Goal: Transaction & Acquisition: Purchase product/service

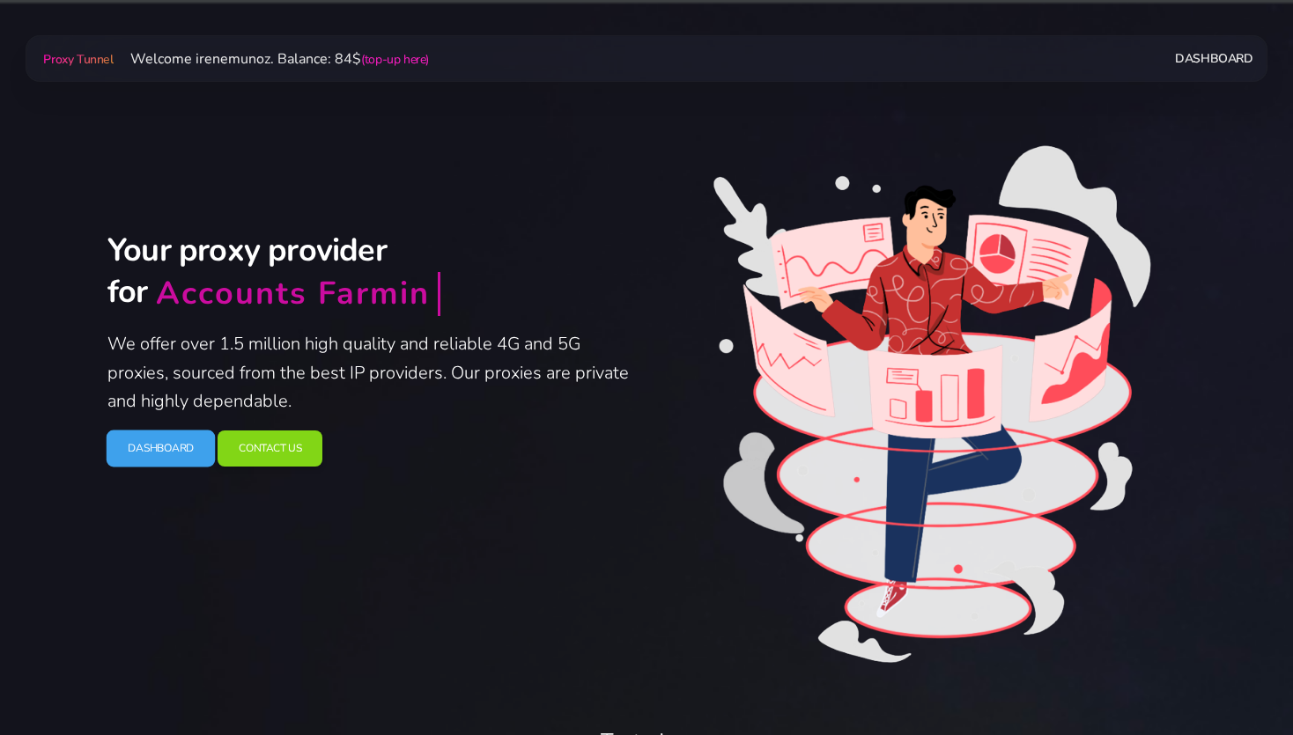
click at [160, 439] on link "Dashboard" at bounding box center [161, 448] width 109 height 37
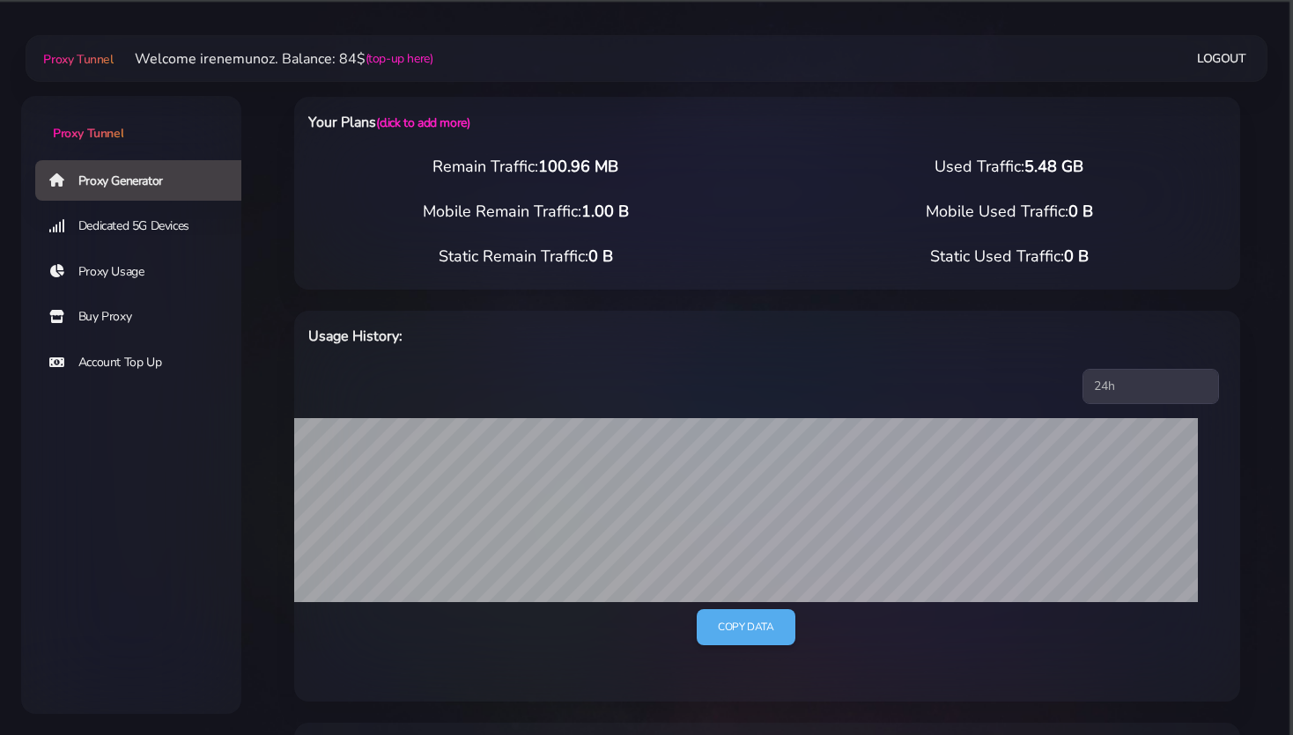
click at [99, 313] on link "Buy Proxy" at bounding box center [145, 317] width 220 height 41
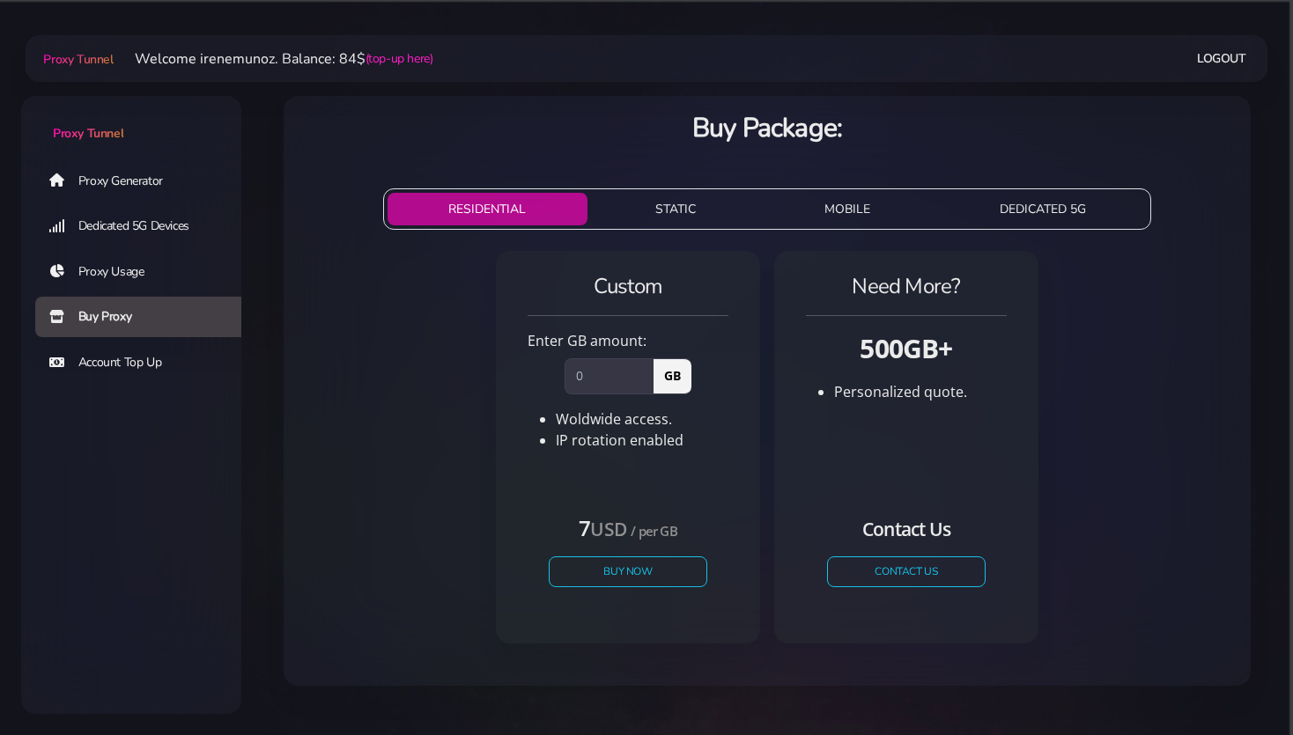
click at [667, 207] on button "STATIC" at bounding box center [675, 209] width 163 height 33
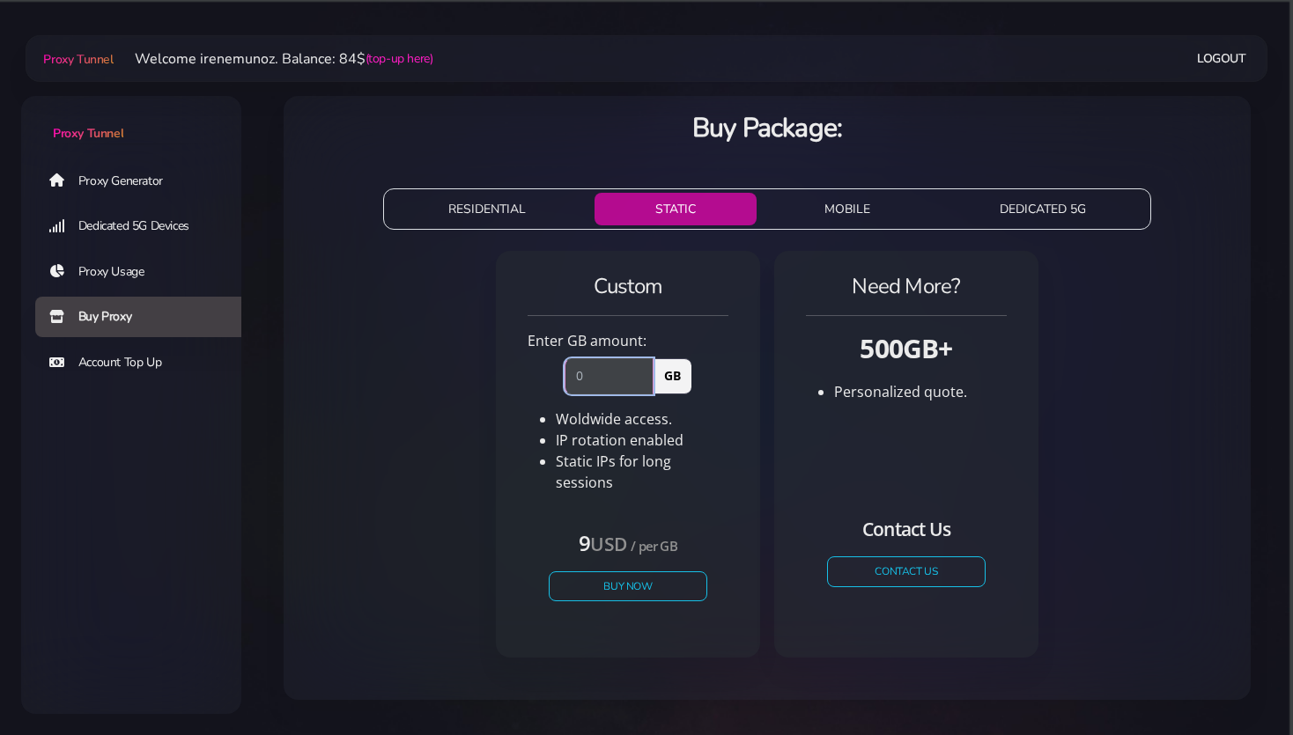
drag, startPoint x: 587, startPoint y: 379, endPoint x: 558, endPoint y: 378, distance: 29.1
click at [564, 378] on input "number" at bounding box center [608, 375] width 89 height 35
type input "1"
click at [604, 579] on button "Buy Now" at bounding box center [628, 586] width 162 height 31
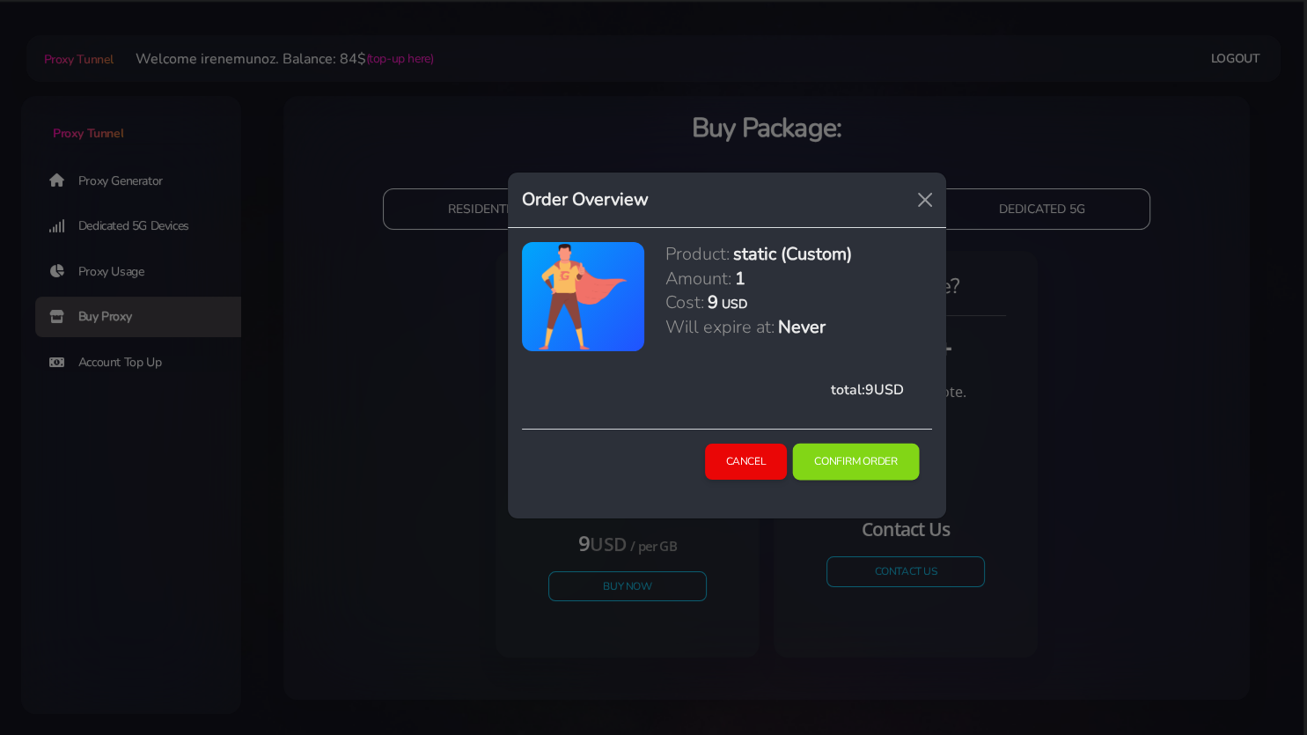
click at [855, 468] on button "Confirm Order" at bounding box center [856, 462] width 127 height 37
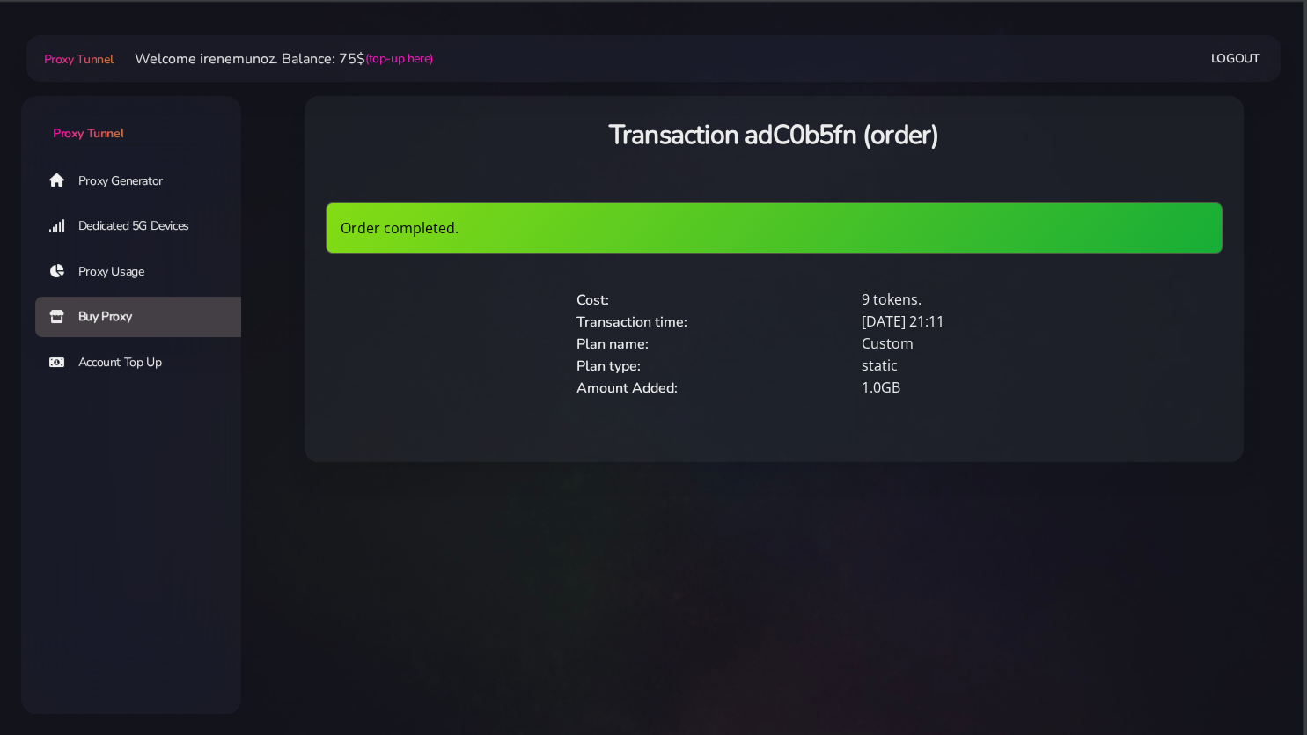
click at [112, 185] on link "Proxy Generator" at bounding box center [145, 180] width 220 height 41
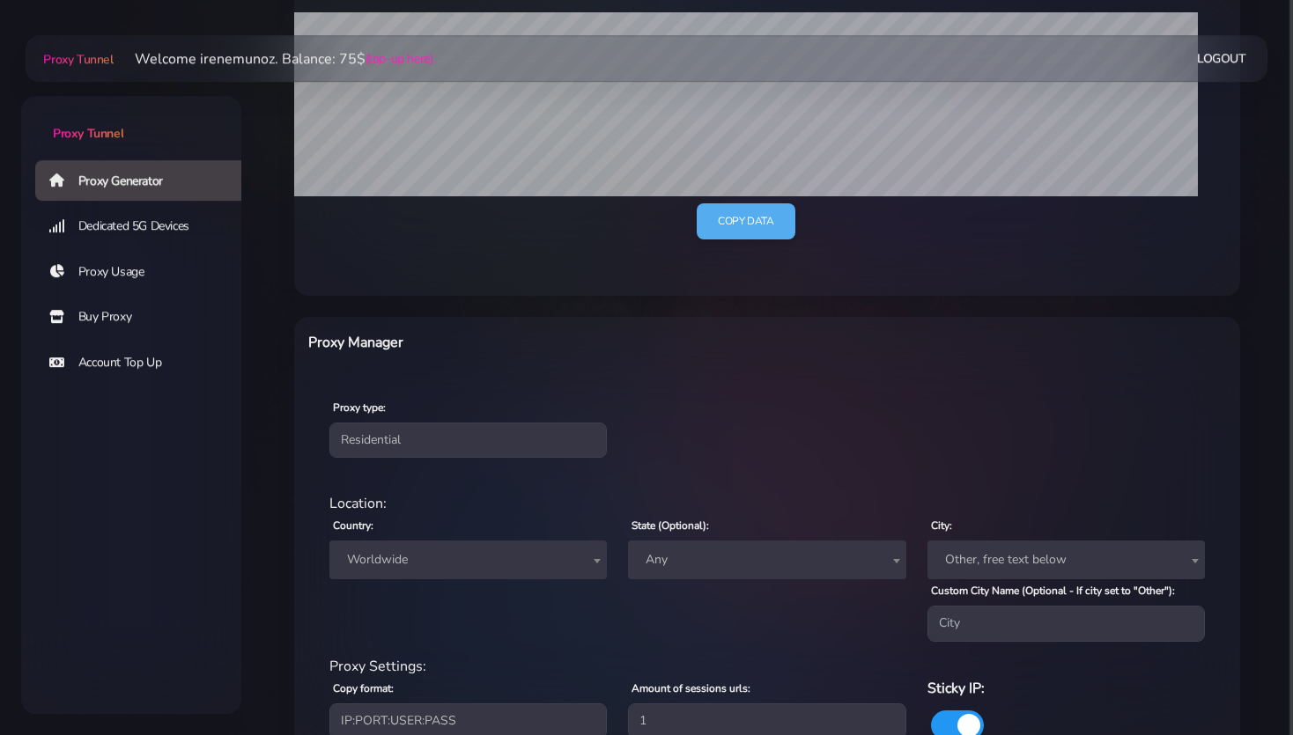
scroll to position [465, 0]
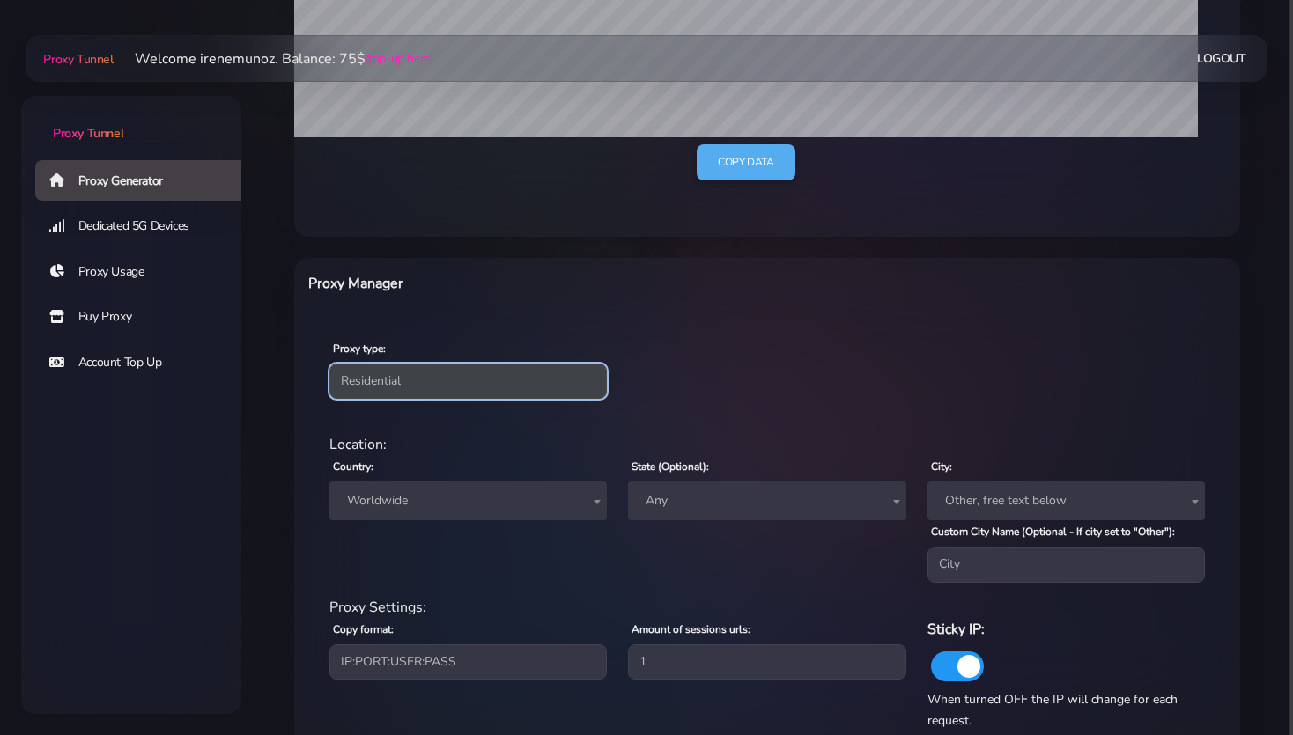
click at [329, 364] on select "Residential Static Mobile" at bounding box center [467, 381] width 277 height 35
select select "static"
click option "Static" at bounding box center [0, 0] width 0 height 0
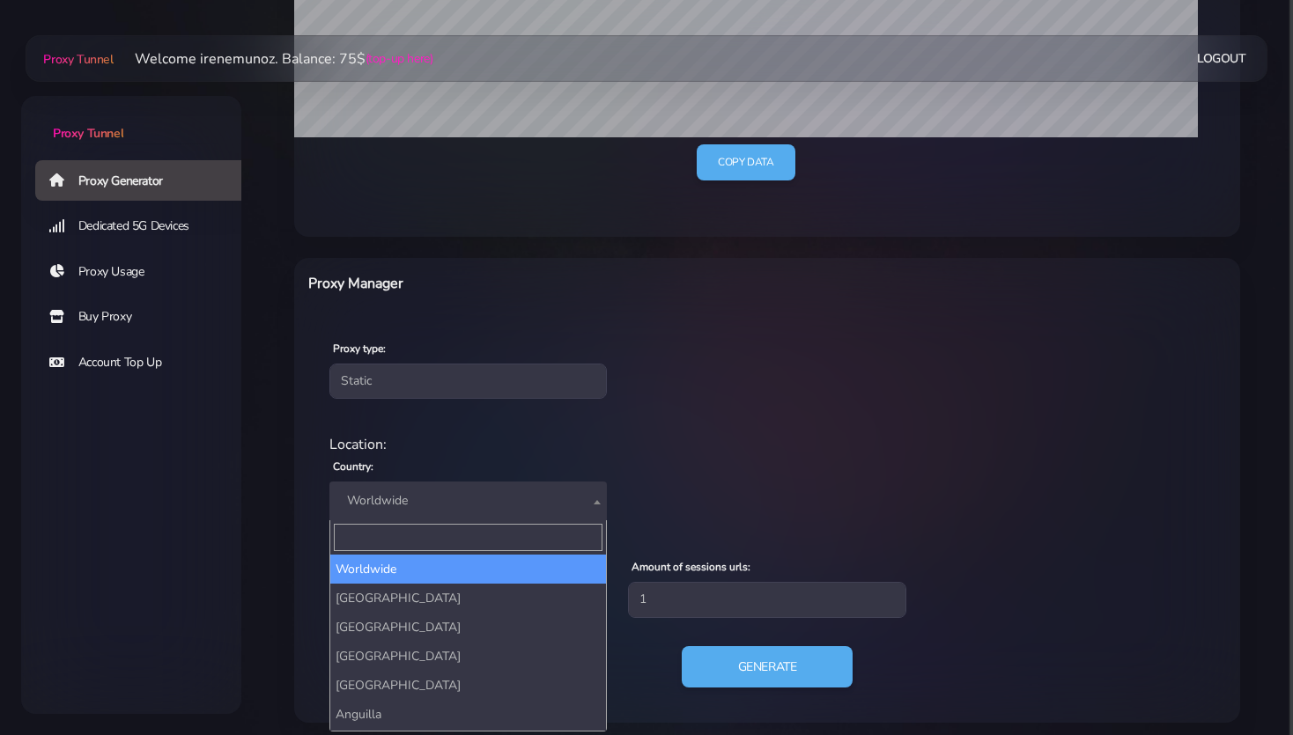
click at [414, 496] on span "Worldwide" at bounding box center [468, 501] width 256 height 25
click at [373, 536] on input "Search" at bounding box center [468, 537] width 269 height 27
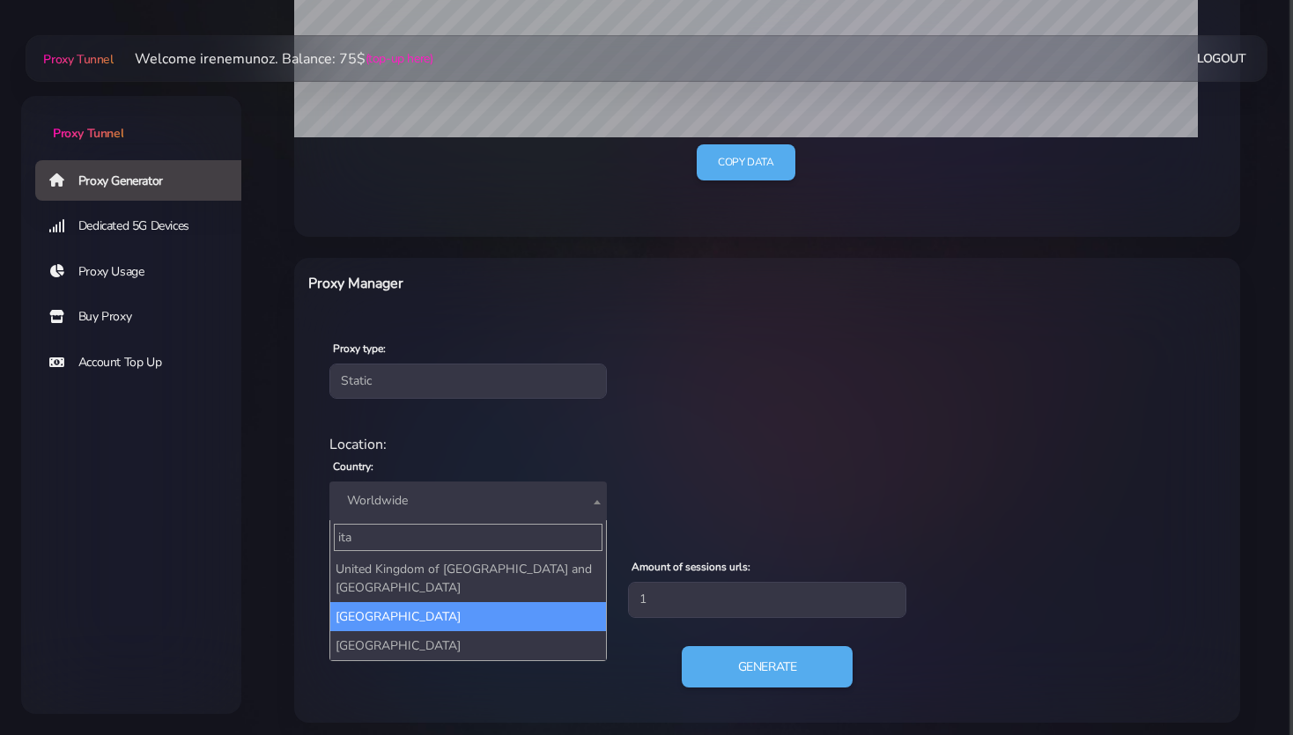
type input "ita"
select select "IT"
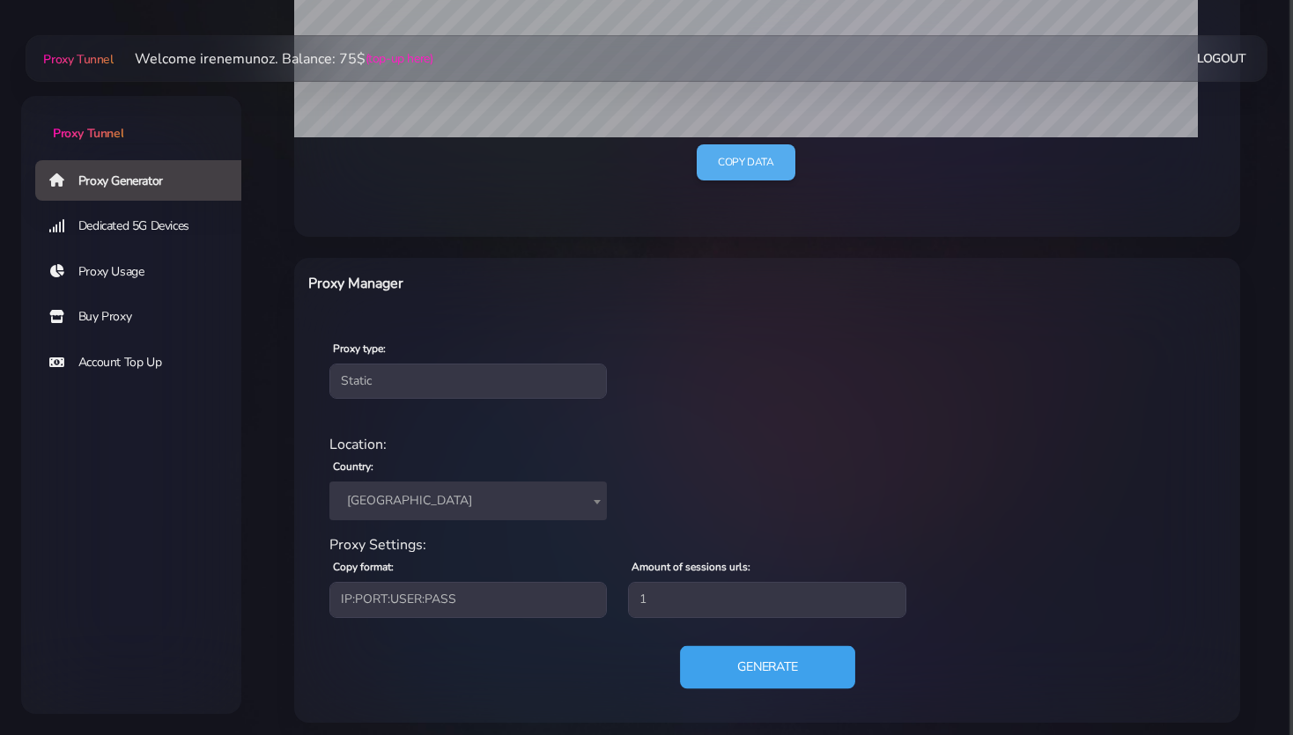
click at [775, 669] on button "Generate" at bounding box center [767, 666] width 175 height 43
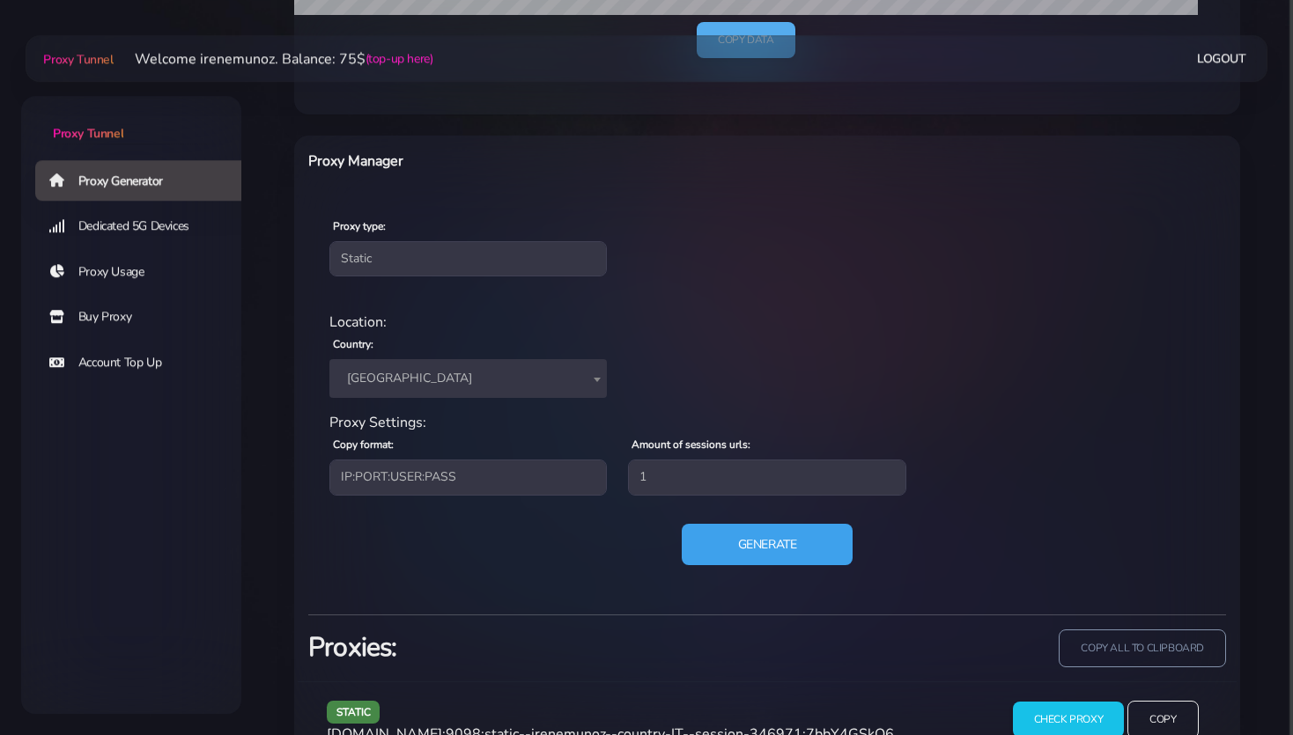
scroll to position [642, 0]
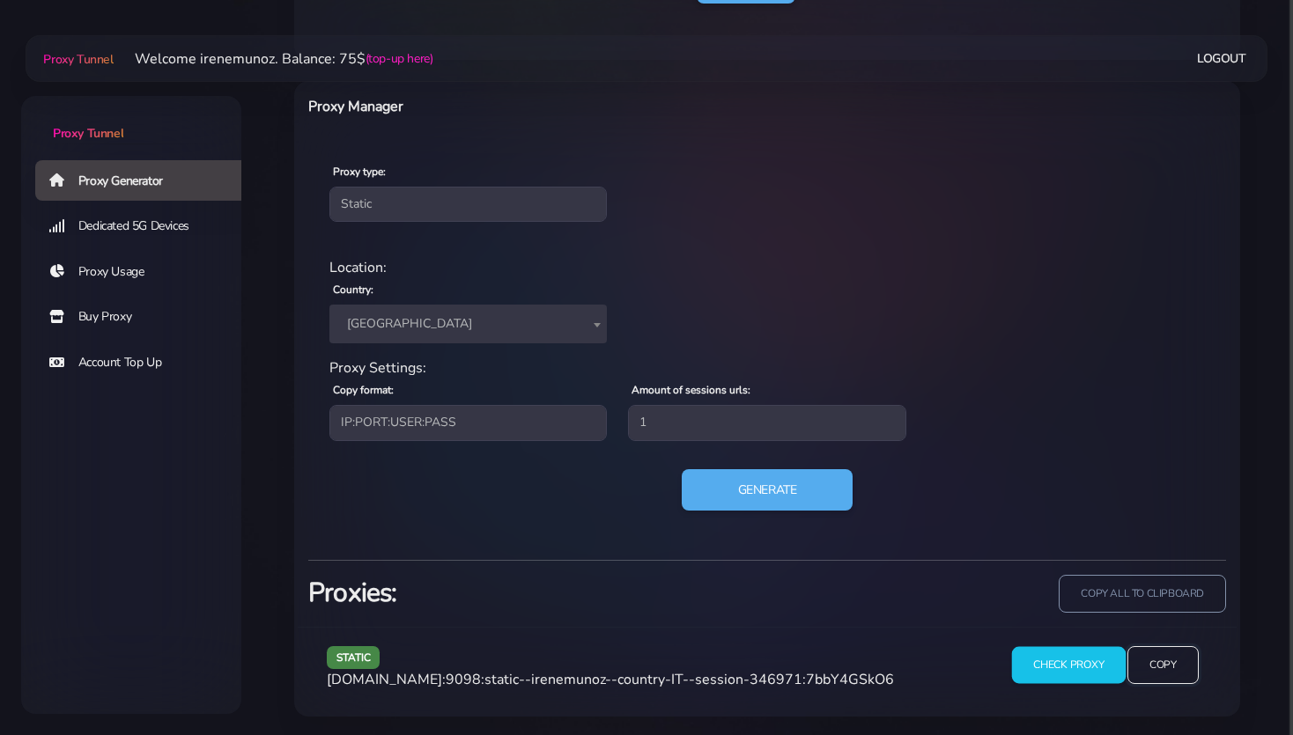
drag, startPoint x: 1158, startPoint y: 666, endPoint x: 1055, endPoint y: 653, distance: 103.7
click at [1158, 665] on input "Copy" at bounding box center [1162, 665] width 70 height 38
